Goal: Information Seeking & Learning: Check status

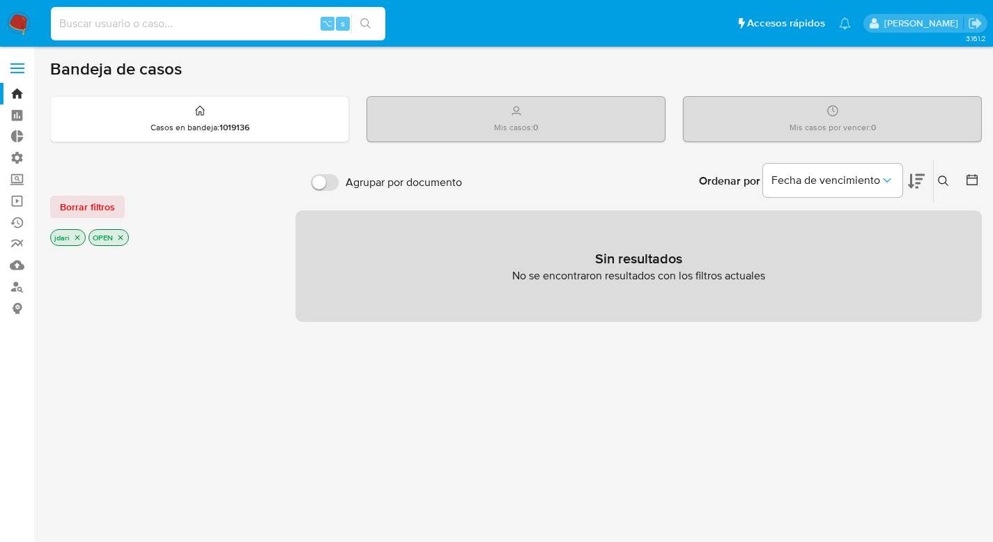
click at [125, 20] on input at bounding box center [218, 24] width 335 height 18
paste input "2583557285"
type input "2583557285"
click at [363, 21] on icon "search-icon" at bounding box center [365, 23] width 11 height 11
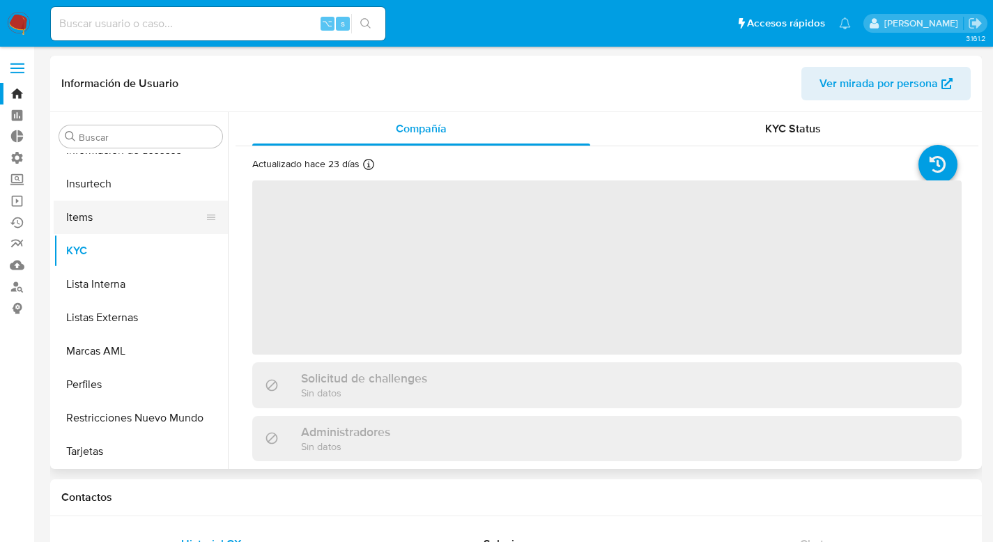
scroll to position [656, 0]
select select "10"
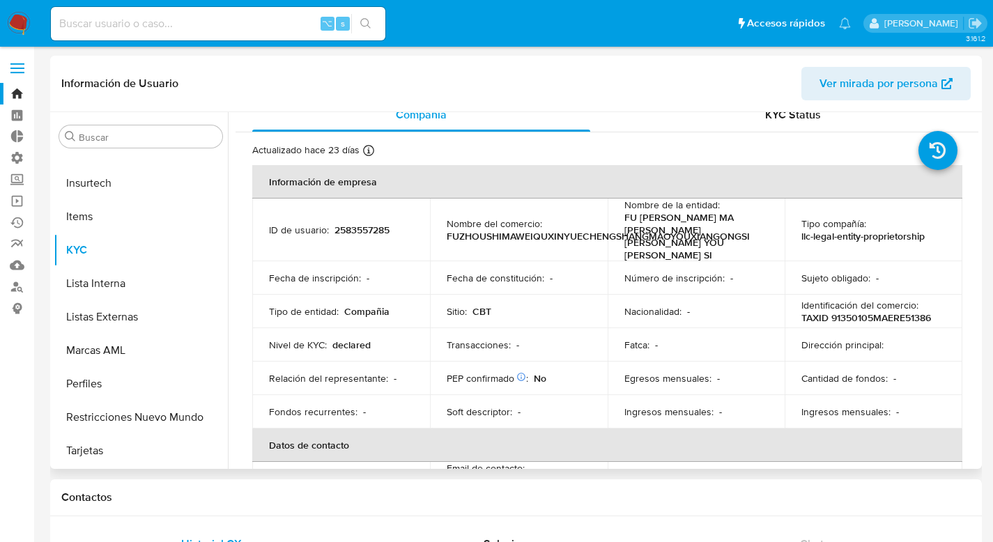
scroll to position [15, 0]
